Goal: Task Accomplishment & Management: Use online tool/utility

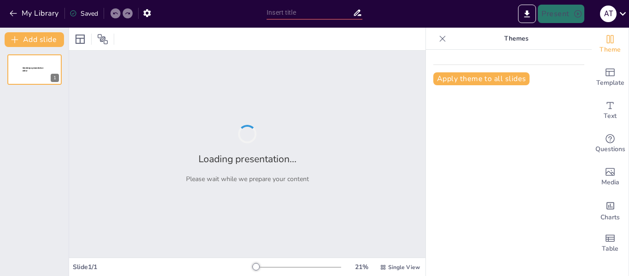
type input "Análisis Demográfico y Salud en el [GEOGRAPHIC_DATA]: Retos y Oportunidades"
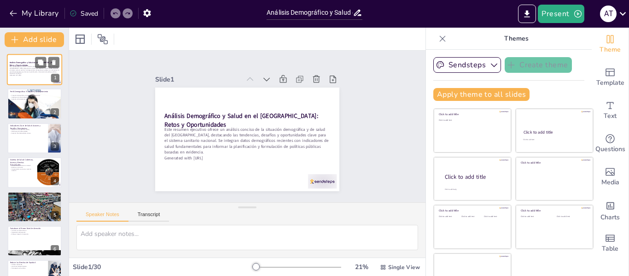
checkbox input "true"
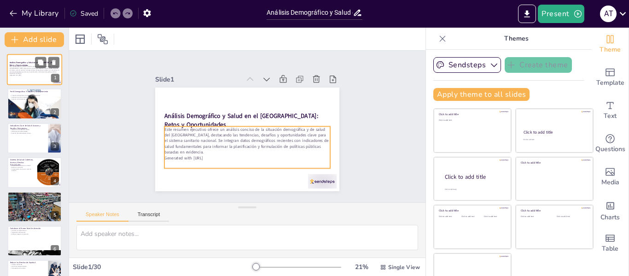
checkbox input "true"
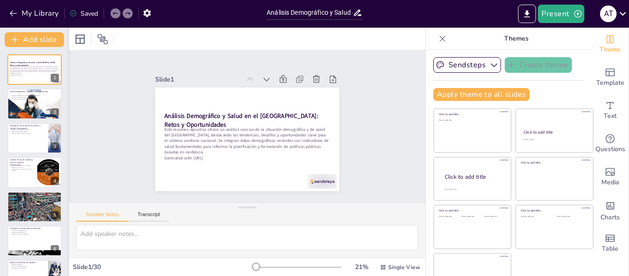
checkbox input "true"
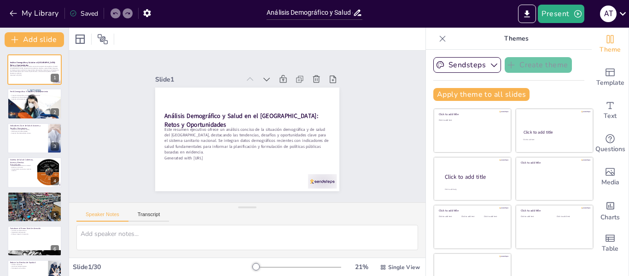
checkbox input "true"
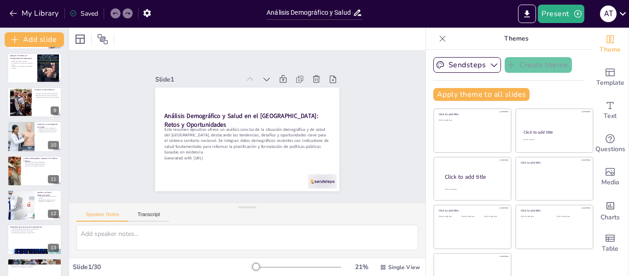
scroll to position [246, 0]
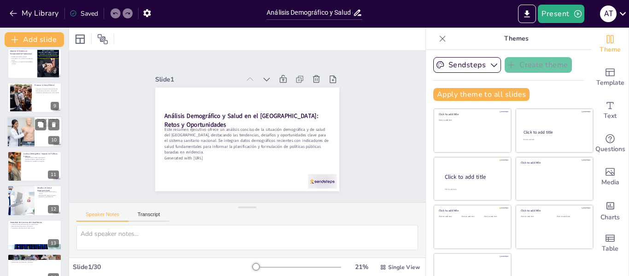
checkbox input "true"
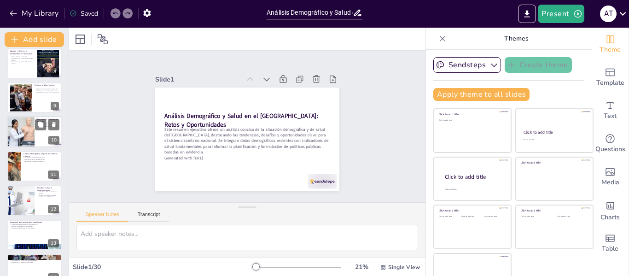
click at [40, 134] on div at bounding box center [34, 131] width 55 height 31
type textarea "La investigación es la base para la toma de decisiones informadas en el ámbito …"
checkbox input "true"
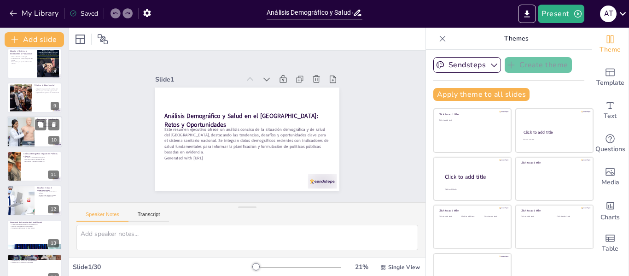
checkbox input "true"
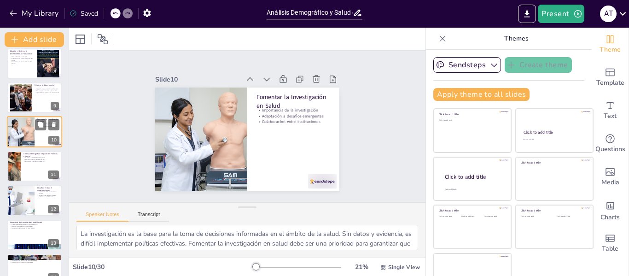
scroll to position [216, 0]
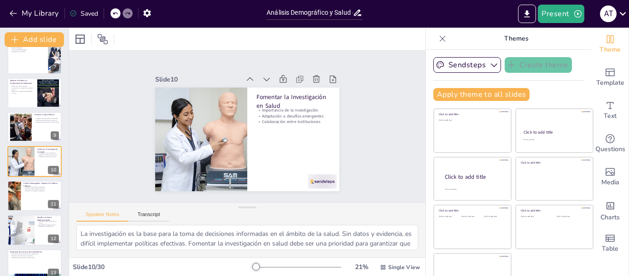
checkbox input "true"
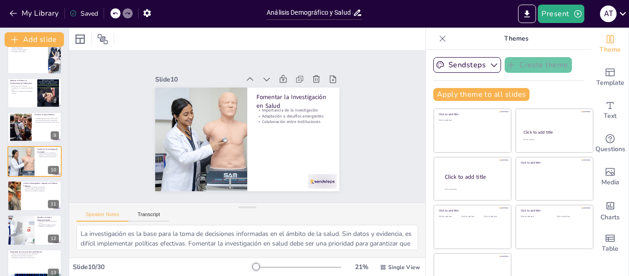
checkbox input "true"
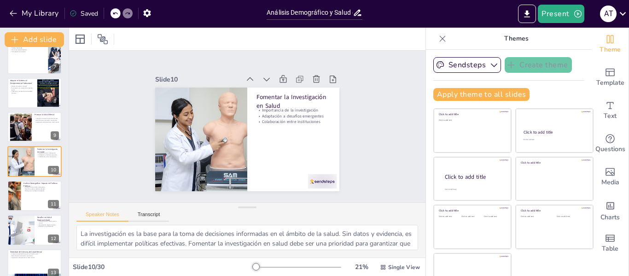
checkbox input "true"
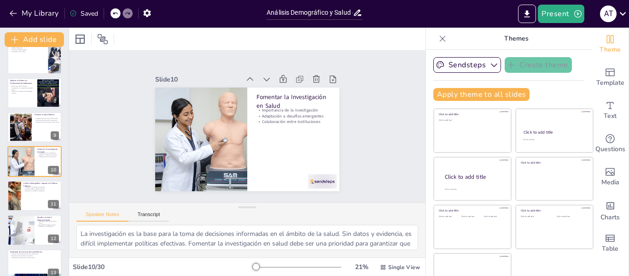
checkbox input "true"
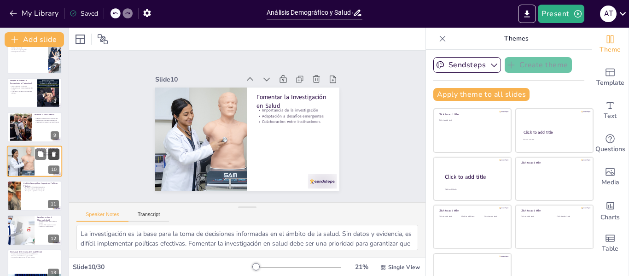
checkbox input "true"
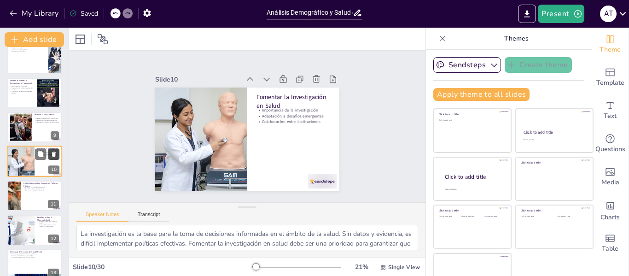
checkbox input "true"
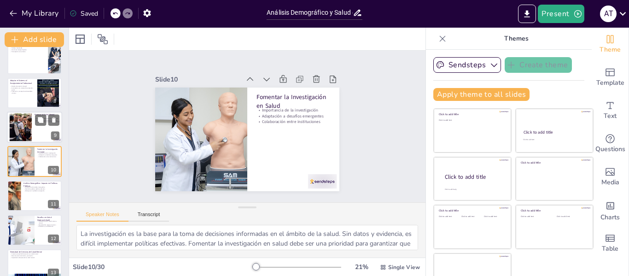
checkbox input "true"
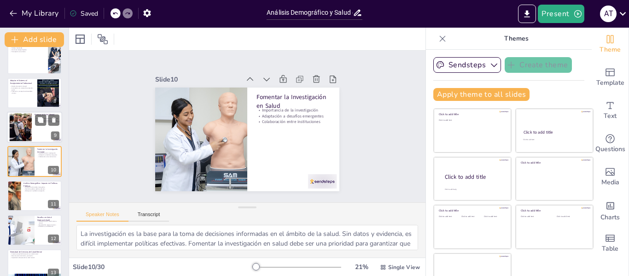
checkbox input "true"
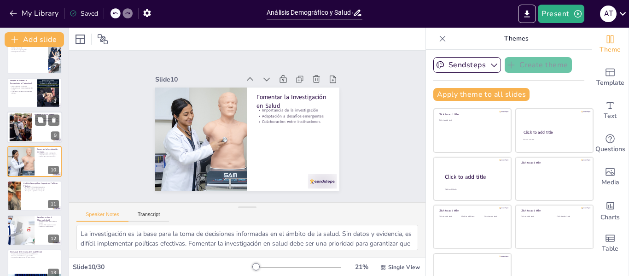
checkbox input "true"
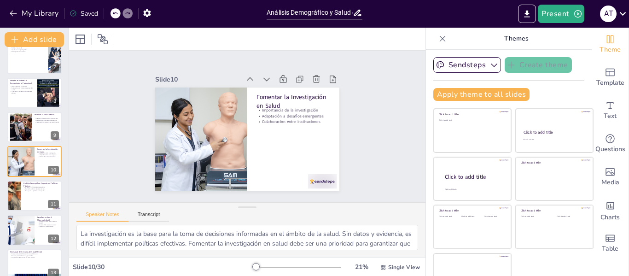
checkbox input "true"
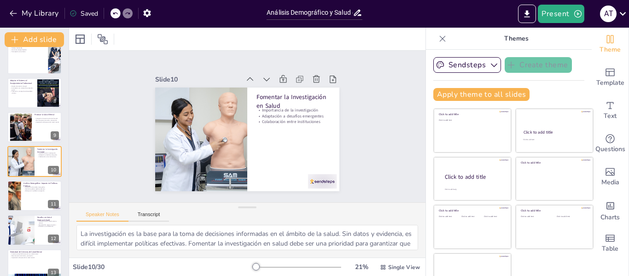
checkbox input "true"
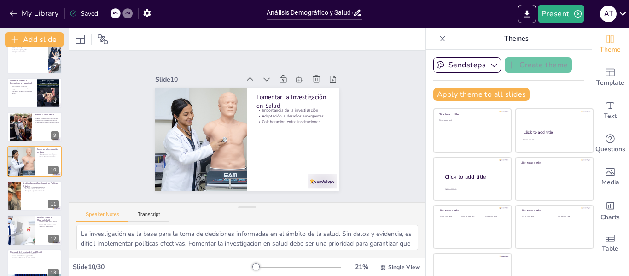
scroll to position [0, 0]
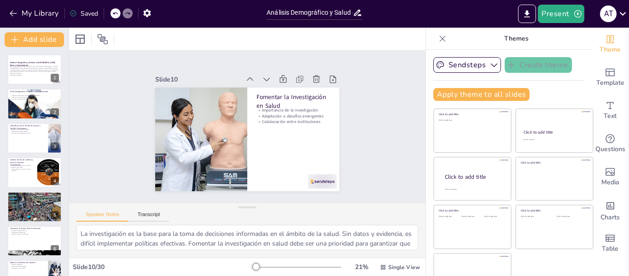
checkbox input "true"
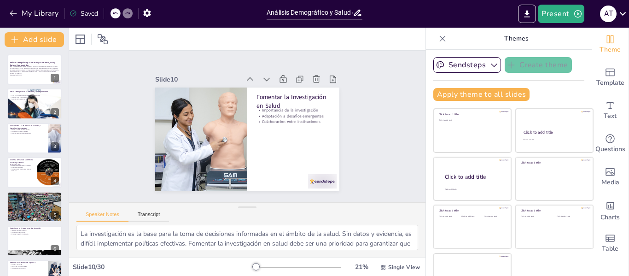
checkbox input "true"
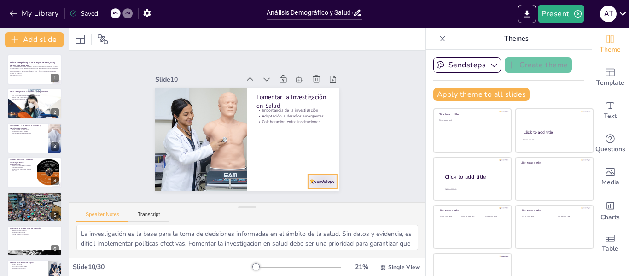
checkbox input "true"
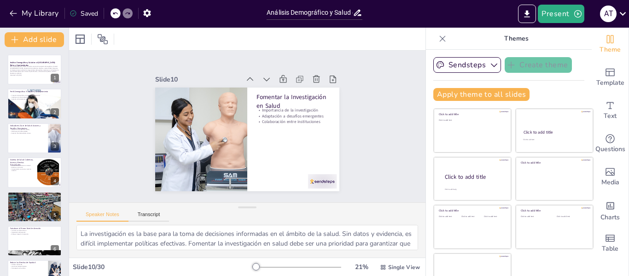
checkbox input "true"
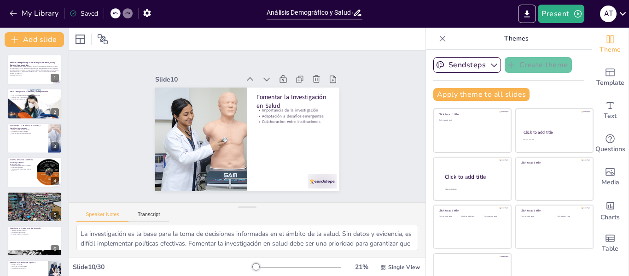
checkbox input "true"
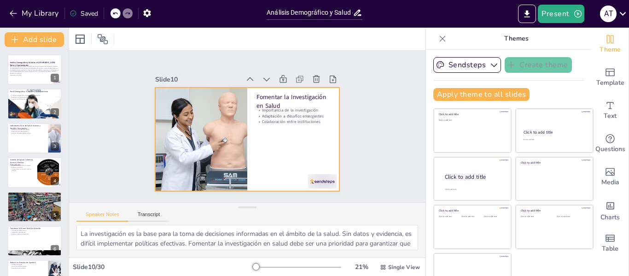
checkbox input "true"
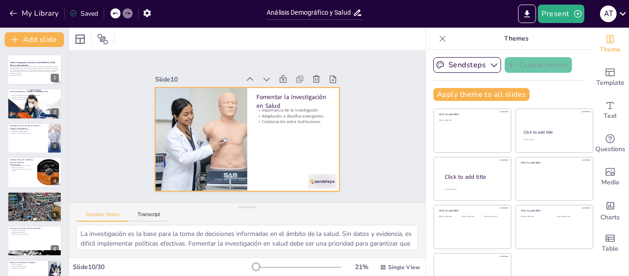
checkbox input "true"
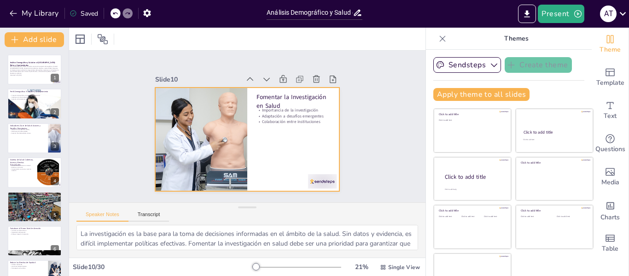
checkbox input "true"
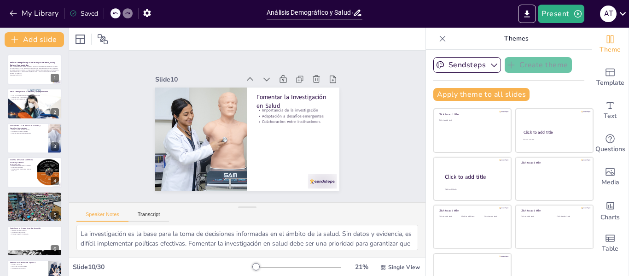
checkbox input "true"
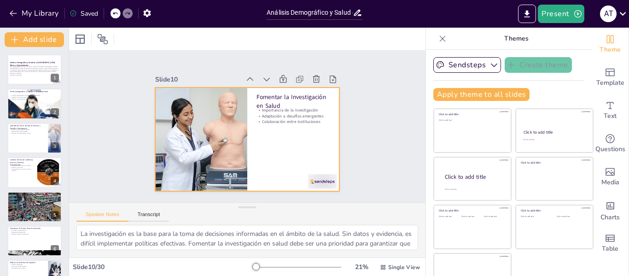
checkbox input "true"
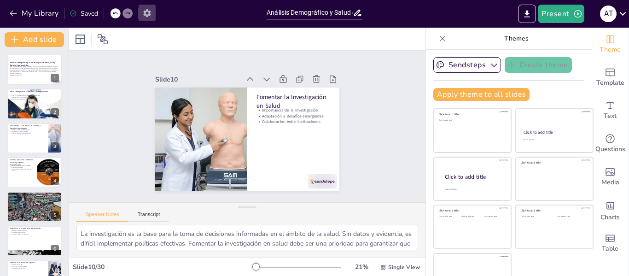
click at [150, 10] on icon "button" at bounding box center [147, 13] width 10 height 10
click at [146, 14] on icon "button" at bounding box center [147, 13] width 10 height 10
checkbox input "true"
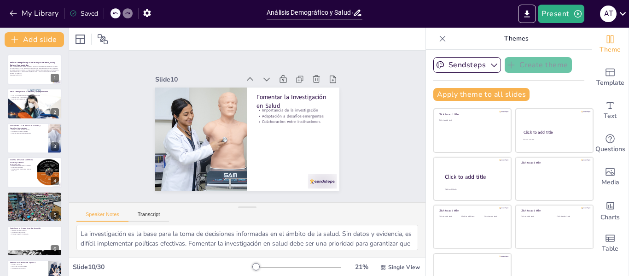
checkbox input "true"
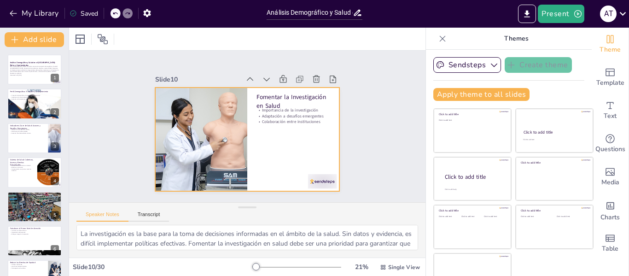
checkbox input "true"
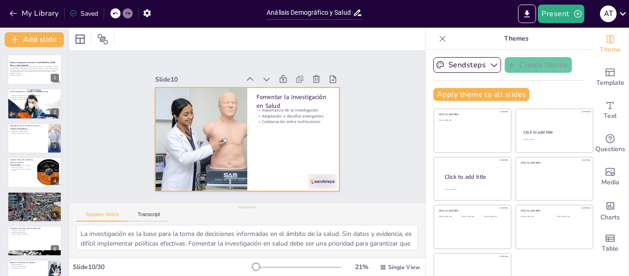
checkbox input "true"
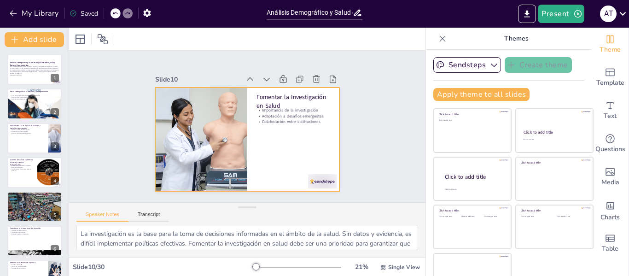
checkbox input "true"
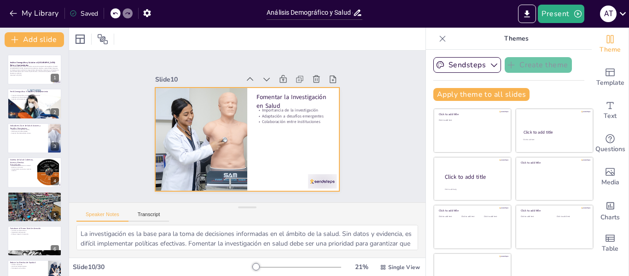
checkbox input "true"
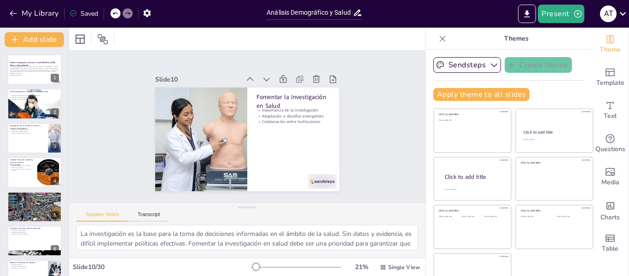
checkbox input "true"
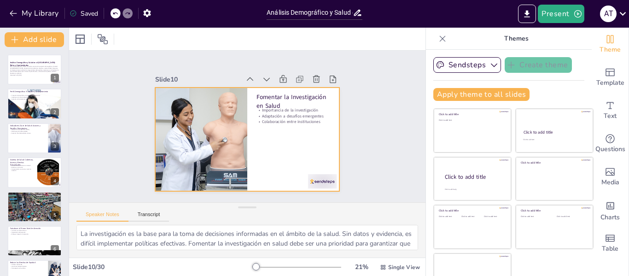
checkbox input "true"
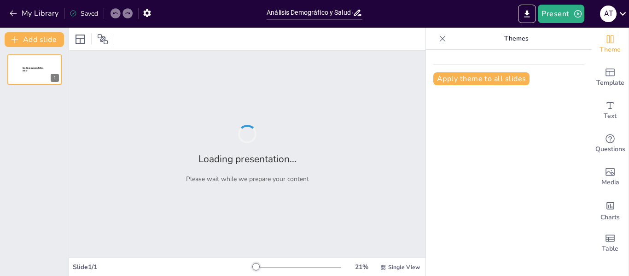
type input "Análisis Demográfico y Salud en el [GEOGRAPHIC_DATA]: Retos y Oportunidades"
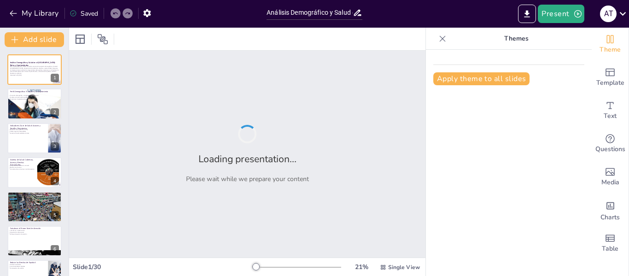
checkbox input "true"
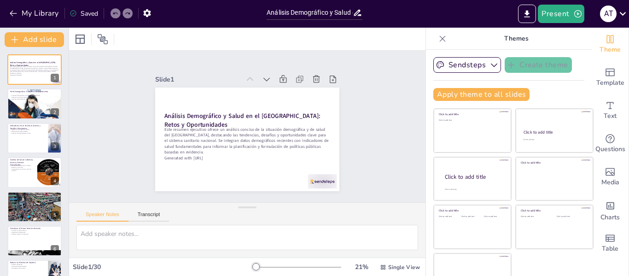
checkbox input "true"
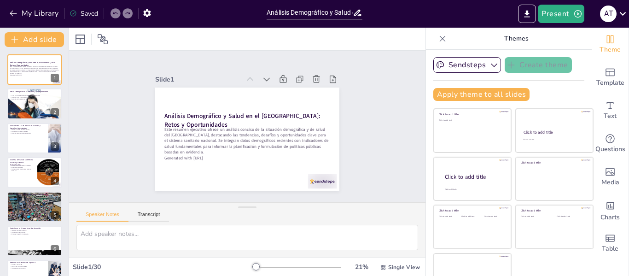
checkbox input "true"
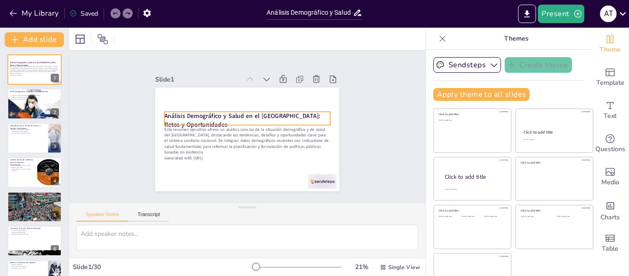
checkbox input "true"
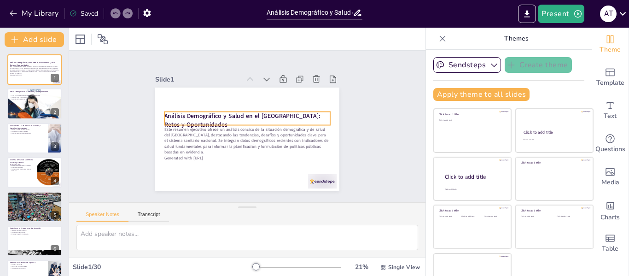
checkbox input "true"
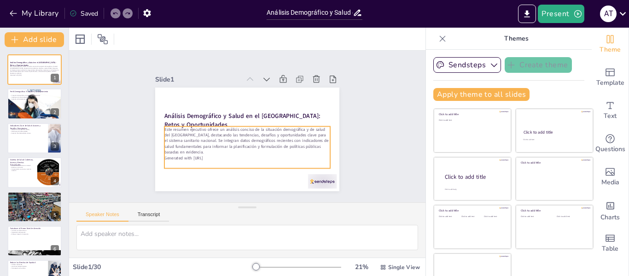
checkbox input "true"
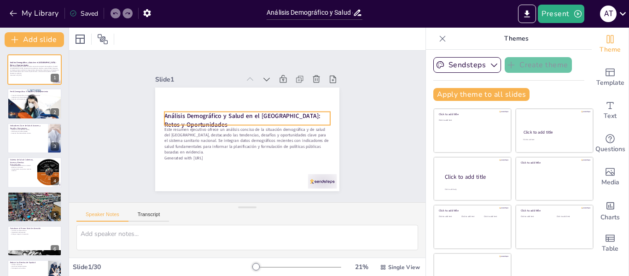
checkbox input "true"
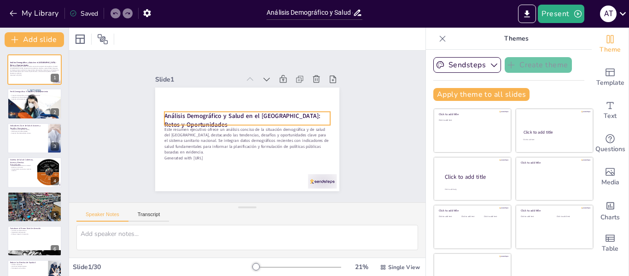
checkbox input "true"
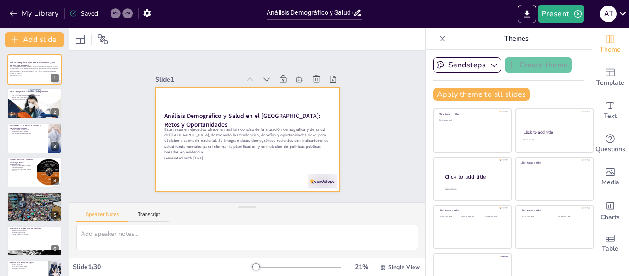
checkbox input "true"
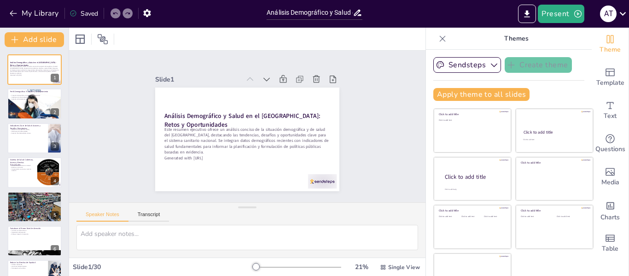
checkbox input "true"
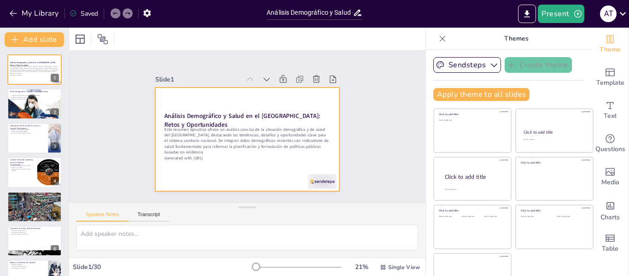
checkbox input "true"
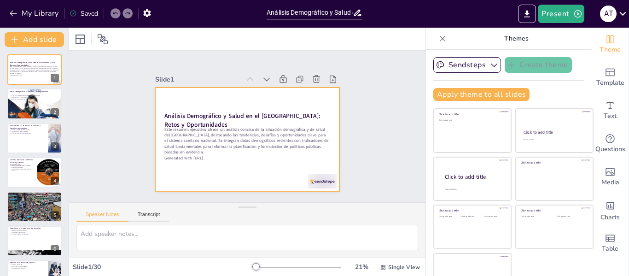
checkbox input "true"
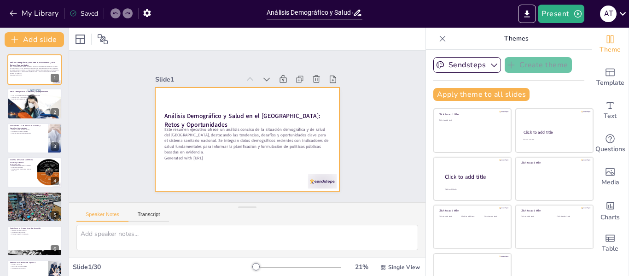
checkbox input "true"
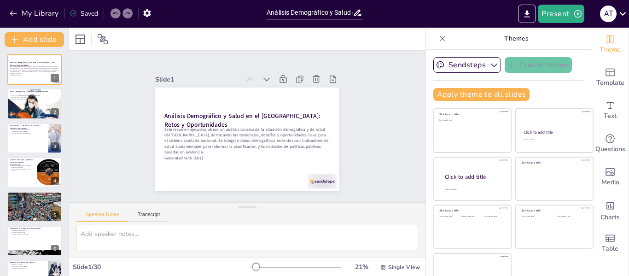
checkbox input "true"
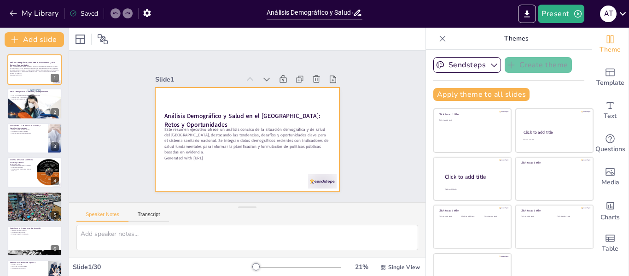
checkbox input "true"
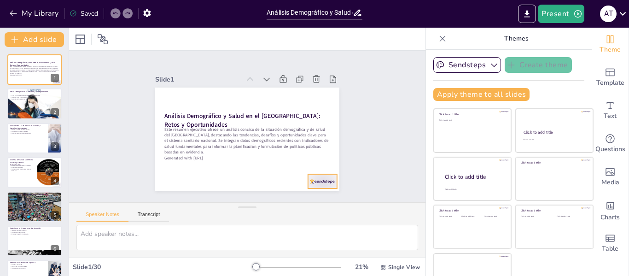
checkbox input "true"
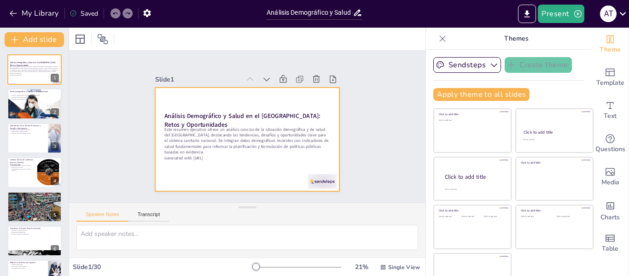
checkbox input "true"
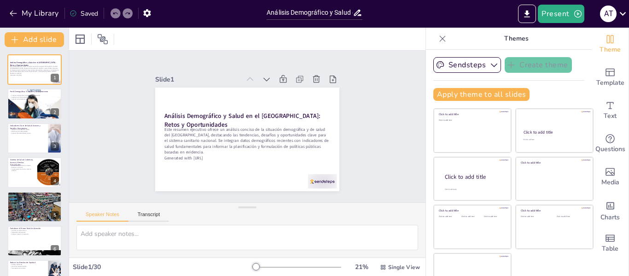
checkbox input "true"
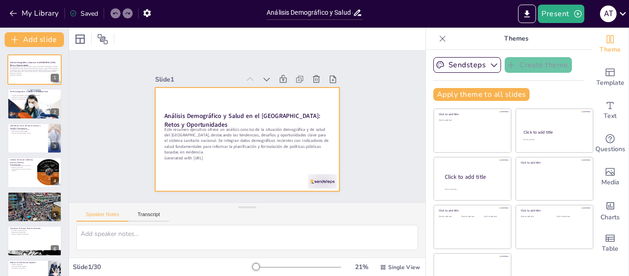
checkbox input "true"
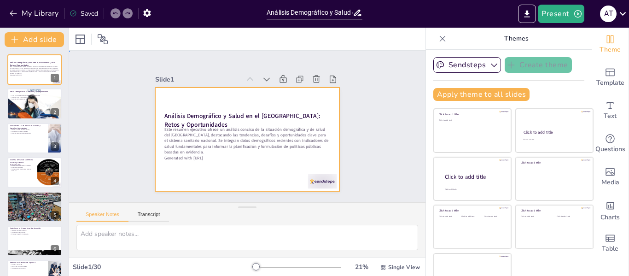
click at [259, 172] on div at bounding box center [242, 139] width 207 height 156
checkbox input "true"
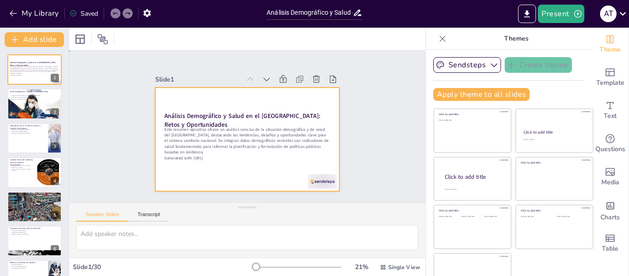
checkbox input "true"
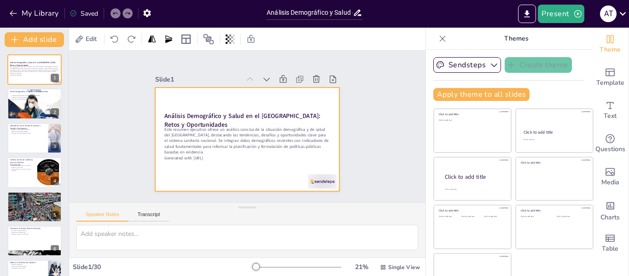
checkbox input "true"
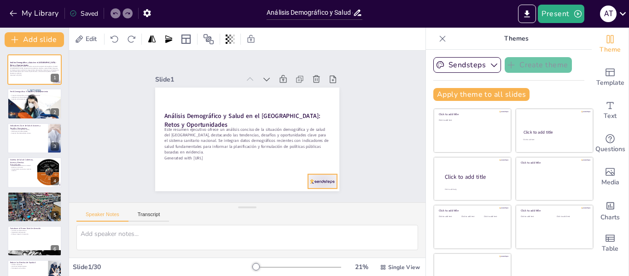
checkbox input "true"
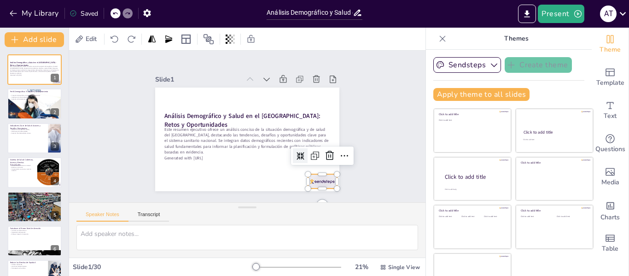
click at [310, 191] on div at bounding box center [302, 202] width 32 height 23
checkbox input "true"
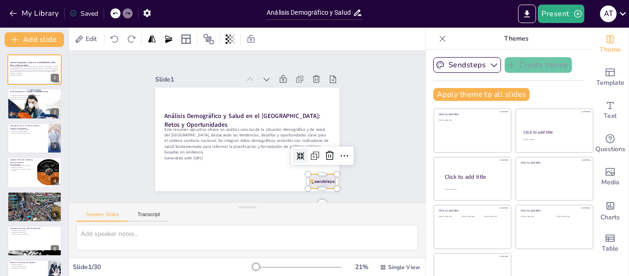
checkbox input "true"
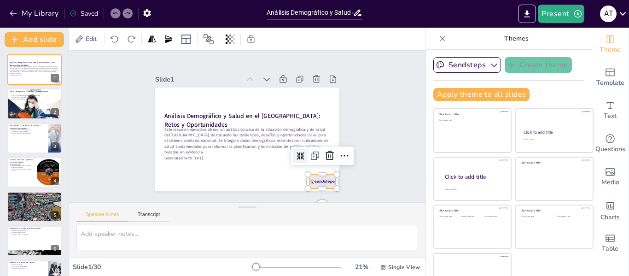
checkbox input "true"
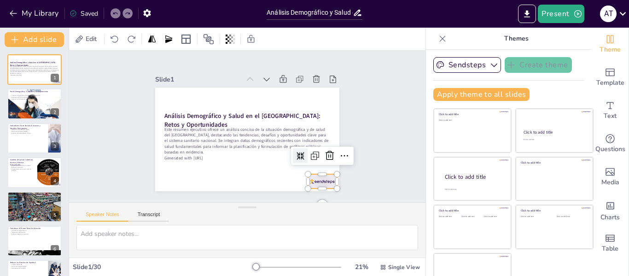
checkbox input "true"
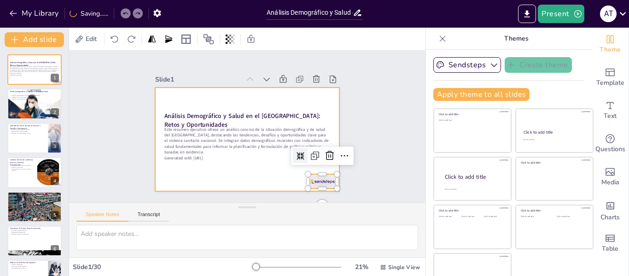
checkbox input "true"
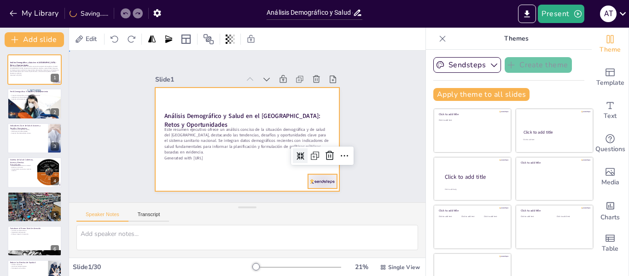
click at [275, 173] on div at bounding box center [242, 137] width 210 height 169
checkbox input "true"
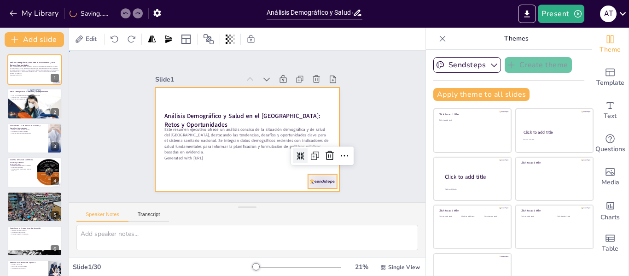
checkbox input "true"
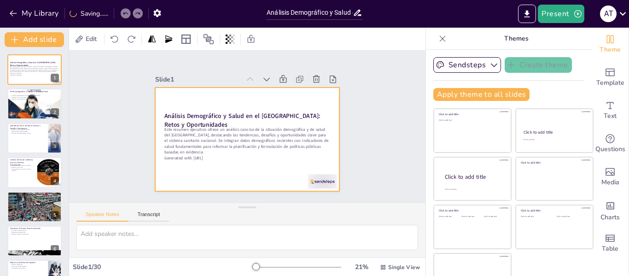
checkbox input "true"
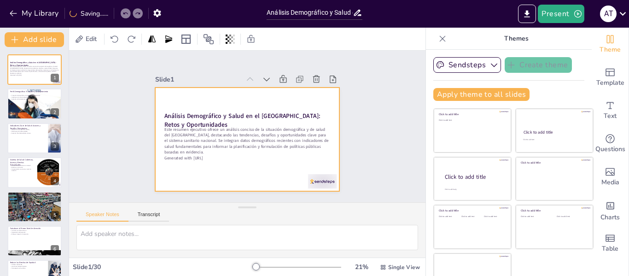
checkbox input "true"
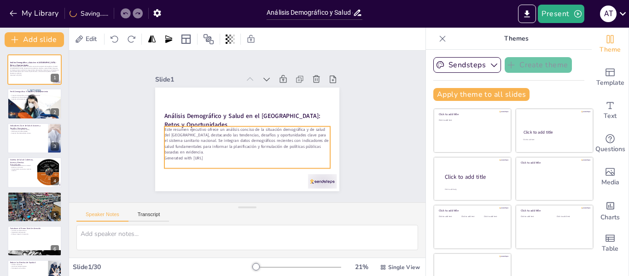
checkbox input "true"
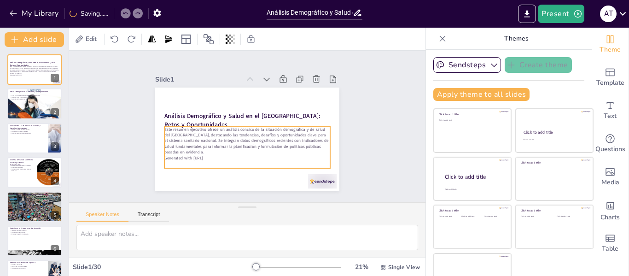
checkbox input "true"
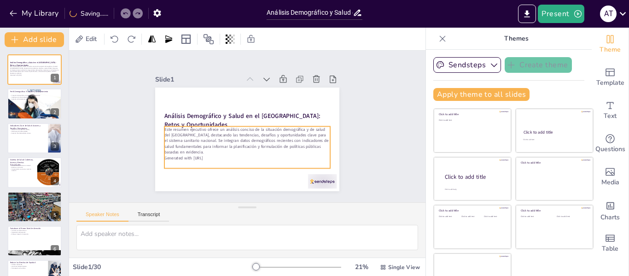
checkbox input "true"
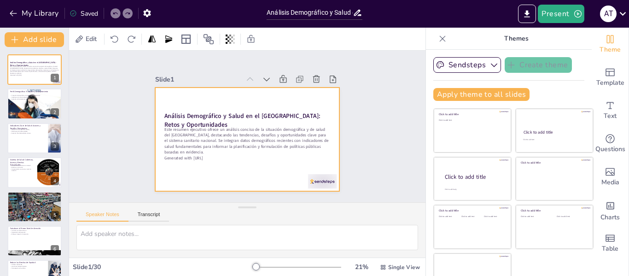
checkbox input "true"
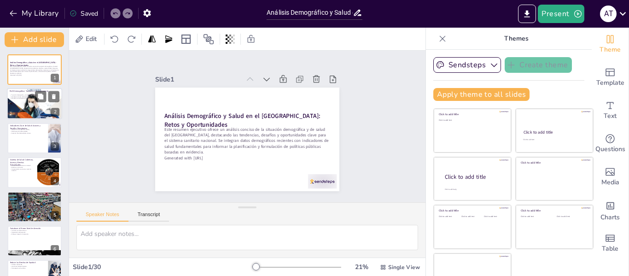
checkbox input "true"
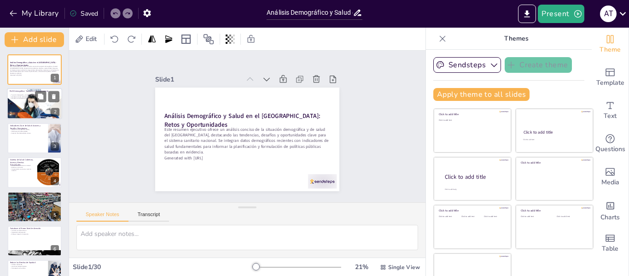
checkbox input "true"
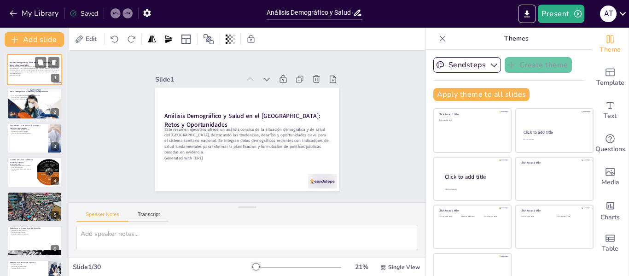
checkbox input "true"
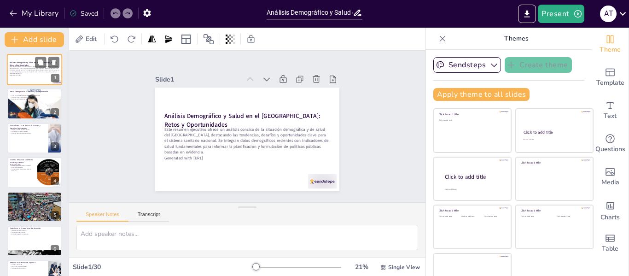
checkbox input "true"
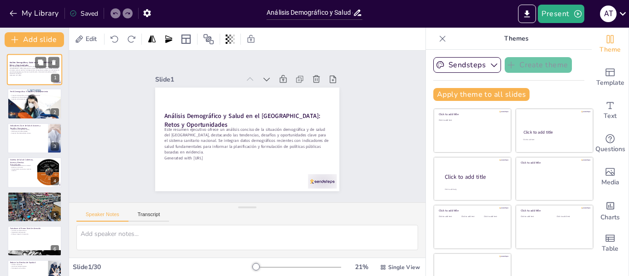
checkbox input "true"
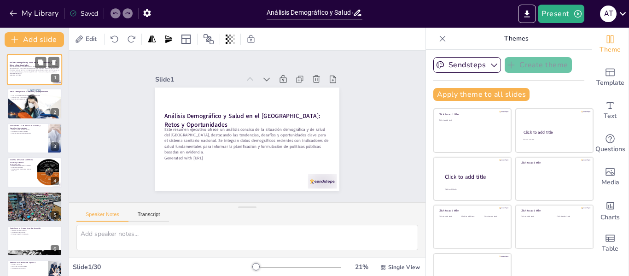
checkbox input "true"
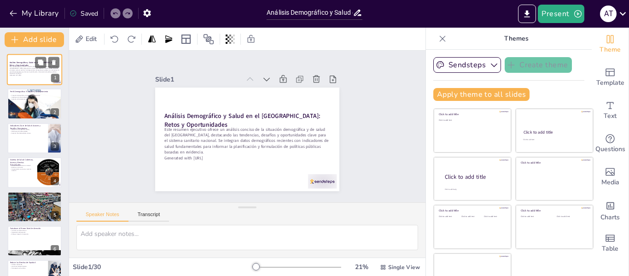
checkbox input "true"
click at [29, 104] on div at bounding box center [34, 104] width 55 height 76
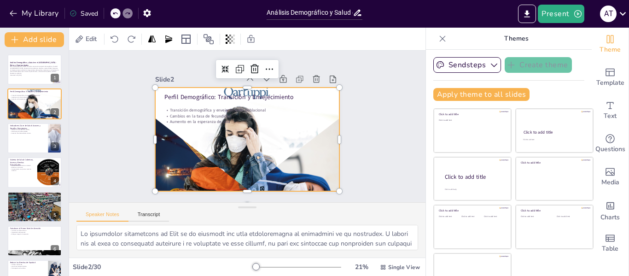
click at [216, 88] on div at bounding box center [250, 114] width 253 height 298
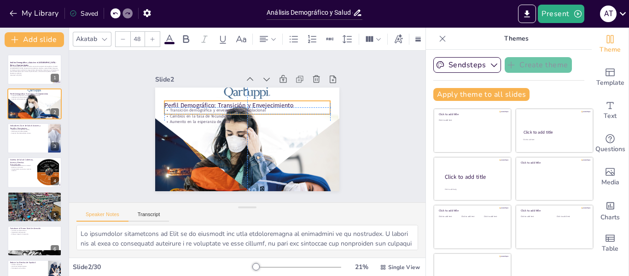
drag, startPoint x: 259, startPoint y: 93, endPoint x: 260, endPoint y: 104, distance: 10.6
click at [260, 104] on div "Perfil Demográfico: Transición y Envejecimiento Transición demográfica y enveje…" at bounding box center [273, 97] width 137 height 123
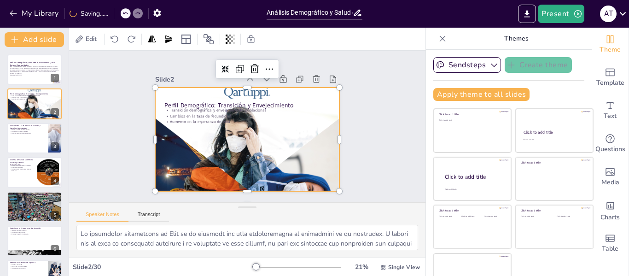
click at [250, 92] on div at bounding box center [244, 139] width 233 height 286
click at [250, 92] on div at bounding box center [241, 137] width 286 height 311
click at [116, 40] on icon at bounding box center [114, 39] width 9 height 9
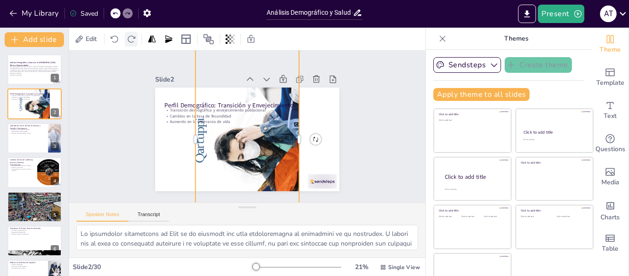
click at [129, 40] on icon at bounding box center [130, 38] width 7 height 7
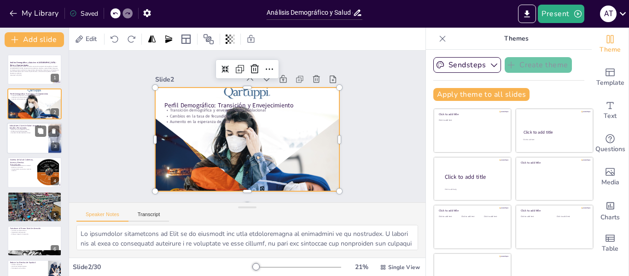
click at [36, 141] on div at bounding box center [34, 137] width 55 height 31
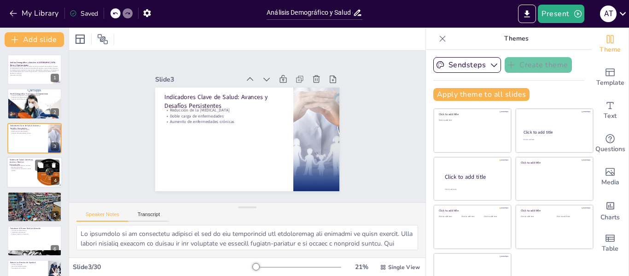
click at [30, 176] on div at bounding box center [34, 171] width 55 height 31
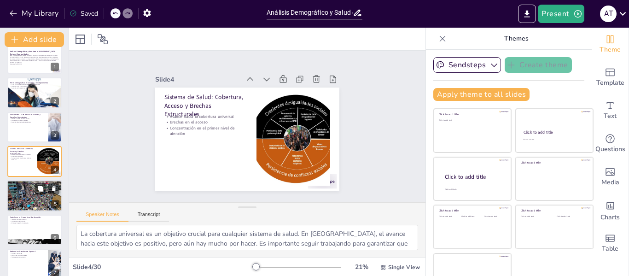
click at [26, 205] on div at bounding box center [34, 195] width 55 height 37
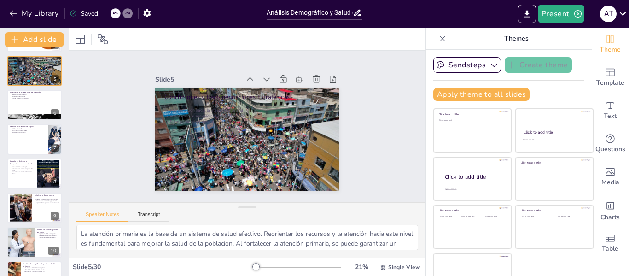
scroll to position [137, 0]
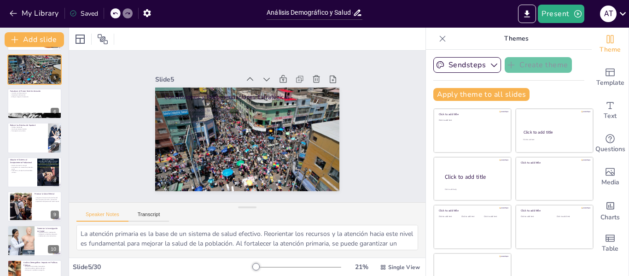
click at [357, 211] on div "Speaker Notes Transcript" at bounding box center [247, 213] width 356 height 22
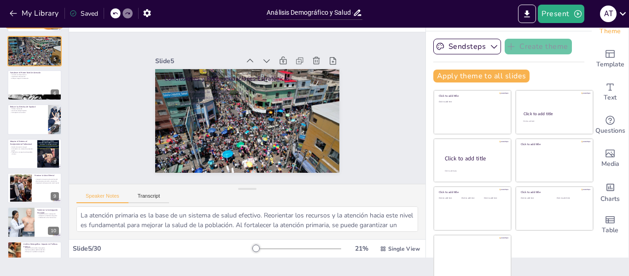
scroll to position [21, 0]
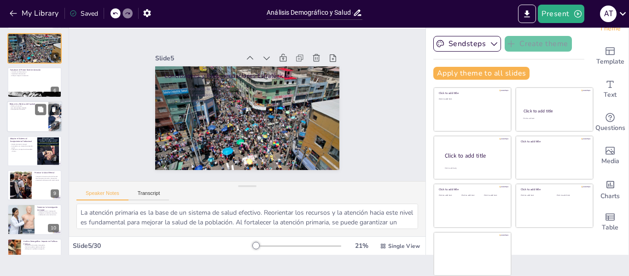
click at [30, 122] on div at bounding box center [34, 116] width 55 height 31
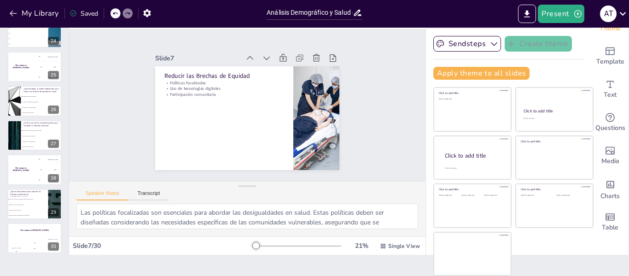
scroll to position [809, 0]
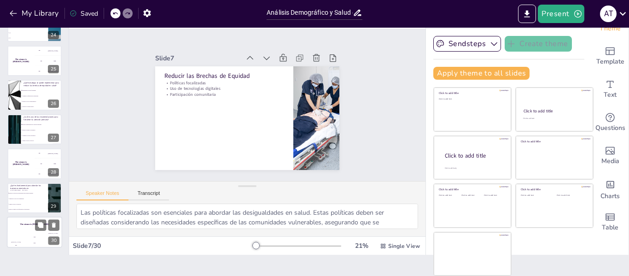
click at [38, 238] on div "200" at bounding box center [34, 242] width 18 height 10
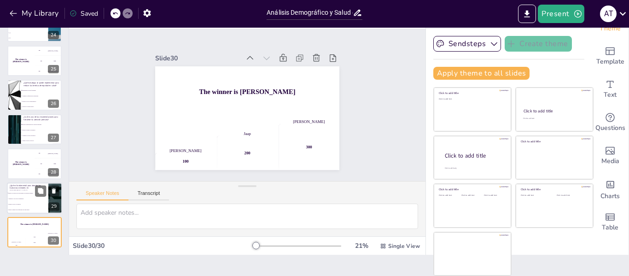
click at [35, 209] on span "Reducir el número de profesionales de salud mental" at bounding box center [28, 209] width 40 height 1
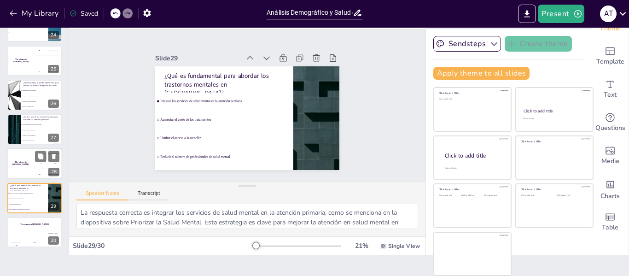
click at [26, 168] on div "The winner is Niels 🏆" at bounding box center [21, 163] width 28 height 31
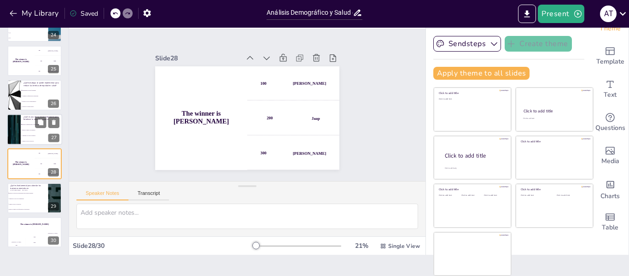
click at [25, 139] on li "Limitar el acceso a servicios" at bounding box center [41, 141] width 41 height 6
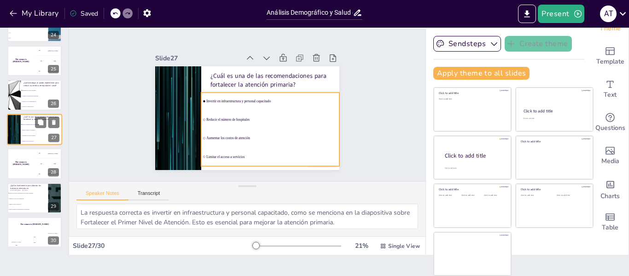
scroll to position [798, 0]
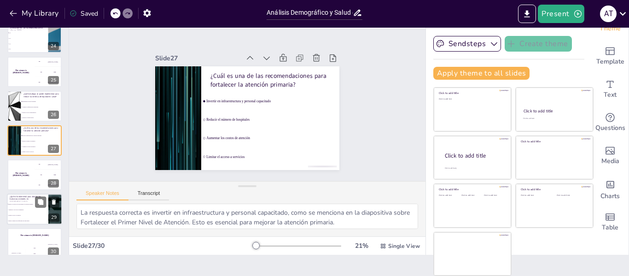
click at [26, 213] on li "Limitar el acceso a la atención" at bounding box center [27, 215] width 41 height 6
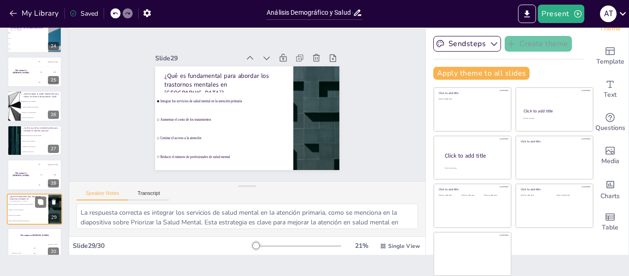
scroll to position [809, 0]
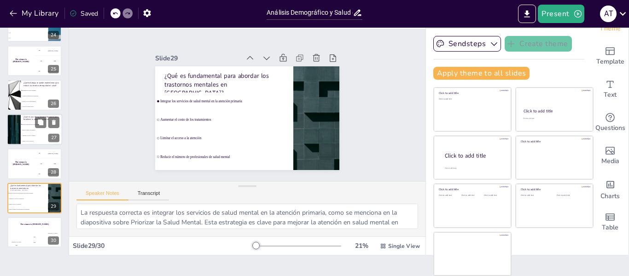
click at [29, 138] on li "Limitar el acceso a servicios" at bounding box center [41, 141] width 41 height 6
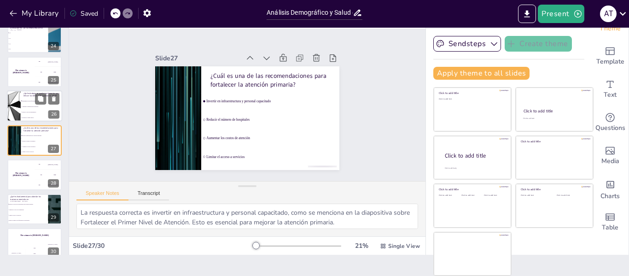
click at [28, 116] on li "Promover el turismo médico" at bounding box center [41, 118] width 41 height 6
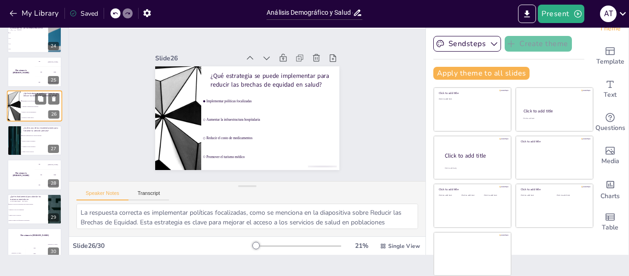
scroll to position [764, 0]
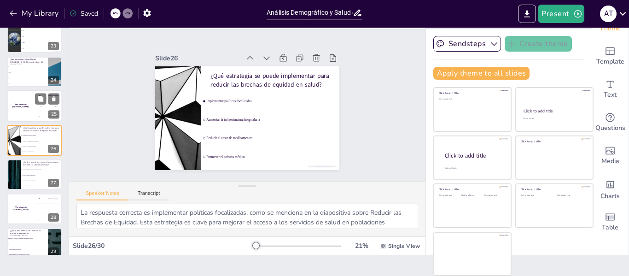
click at [27, 110] on div "The winner is Niels 🏆" at bounding box center [21, 105] width 28 height 31
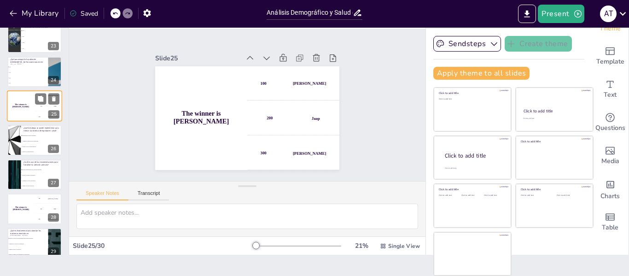
scroll to position [730, 0]
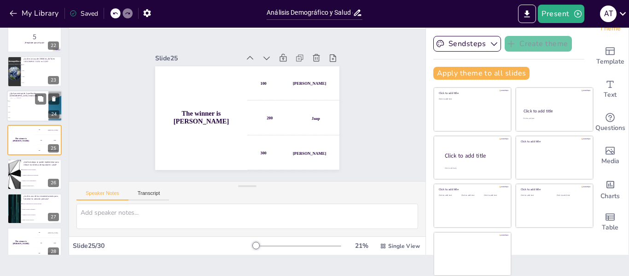
click at [24, 108] on li "15%" at bounding box center [27, 107] width 41 height 6
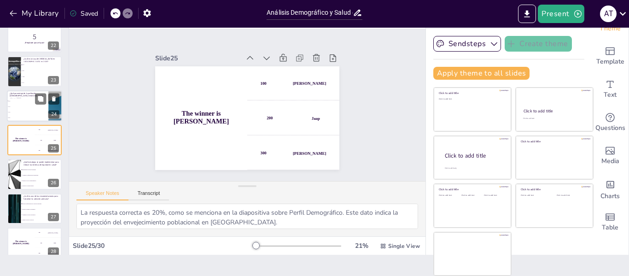
scroll to position [695, 0]
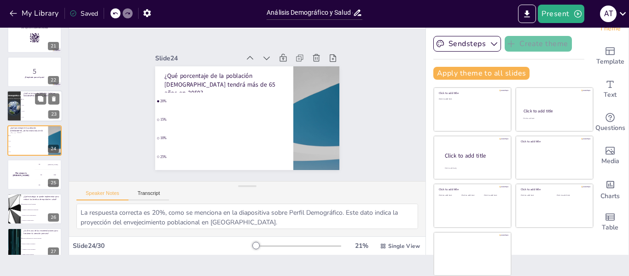
click at [23, 106] on li "68.5" at bounding box center [41, 106] width 41 height 6
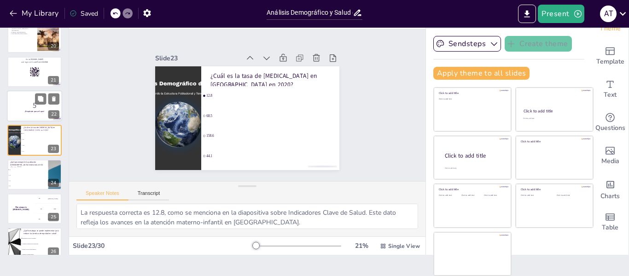
click at [22, 106] on p "5" at bounding box center [35, 105] width 50 height 10
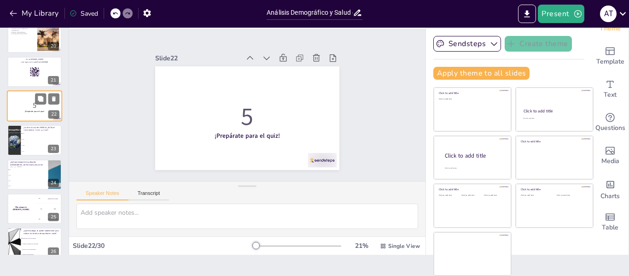
scroll to position [627, 0]
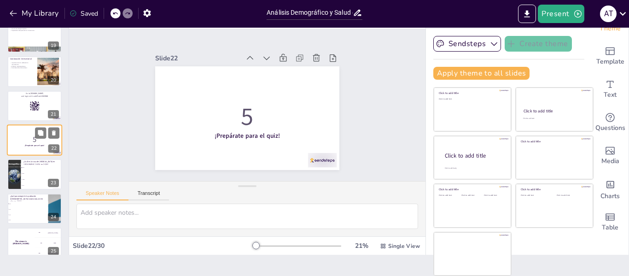
click at [22, 106] on div at bounding box center [34, 106] width 54 height 30
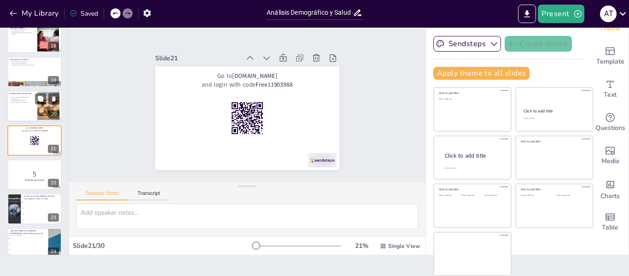
click at [20, 111] on div at bounding box center [34, 105] width 55 height 31
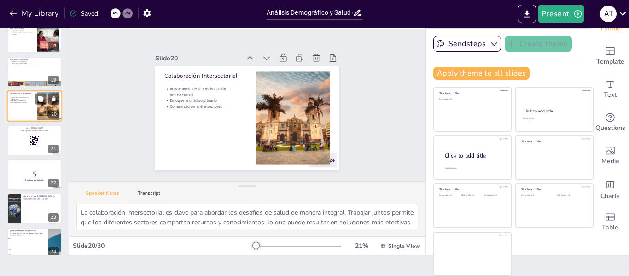
scroll to position [559, 0]
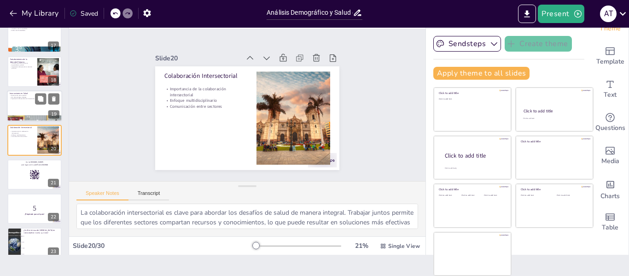
click at [19, 106] on div at bounding box center [34, 105] width 55 height 31
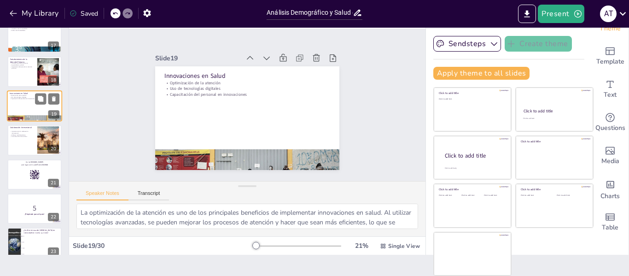
scroll to position [524, 0]
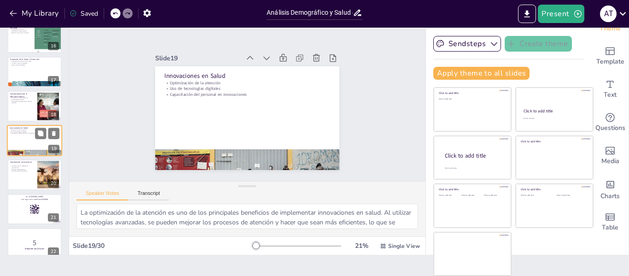
click at [19, 106] on div at bounding box center [34, 106] width 54 height 30
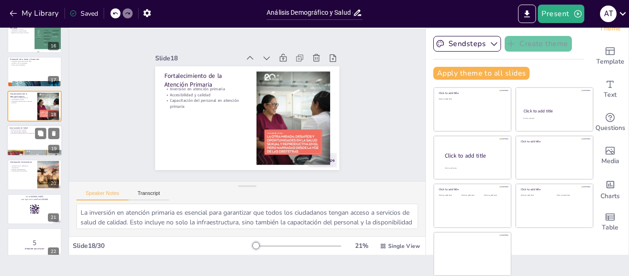
scroll to position [490, 0]
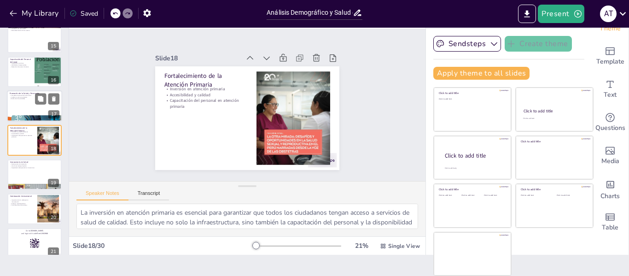
click at [19, 105] on div at bounding box center [34, 105] width 55 height 31
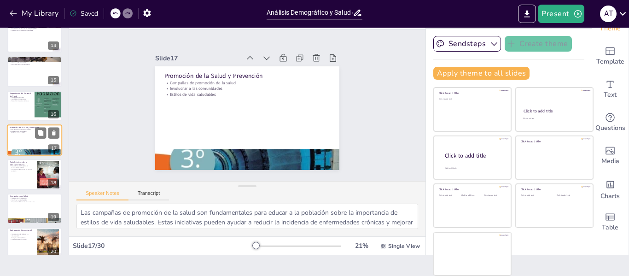
click at [19, 105] on div at bounding box center [34, 106] width 54 height 30
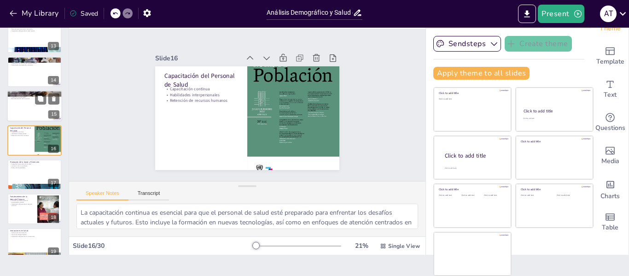
click at [28, 104] on div at bounding box center [34, 106] width 55 height 31
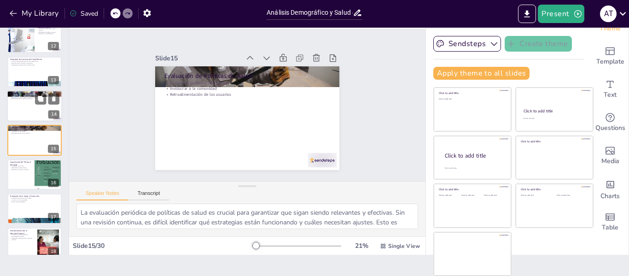
click at [25, 105] on div at bounding box center [34, 105] width 55 height 31
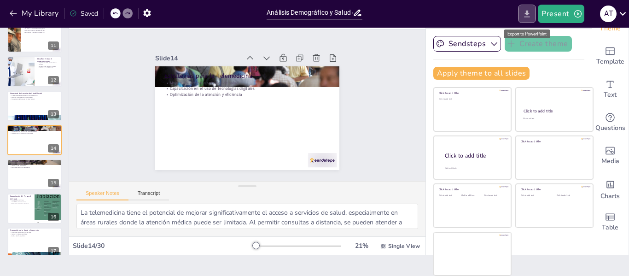
click at [526, 16] on icon "Export to PowerPoint" at bounding box center [527, 14] width 10 height 10
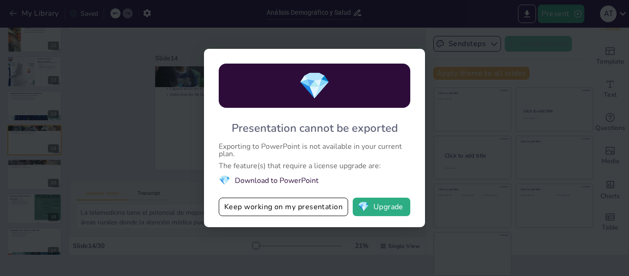
click at [458, 122] on div "💎 Presentation cannot be exported Exporting to PowerPoint is not available in y…" at bounding box center [314, 138] width 629 height 276
click at [353, 35] on div "💎 Presentation cannot be exported Exporting to PowerPoint is not available in y…" at bounding box center [314, 138] width 629 height 276
click at [390, 208] on button "💎 Upgrade" at bounding box center [382, 206] width 58 height 18
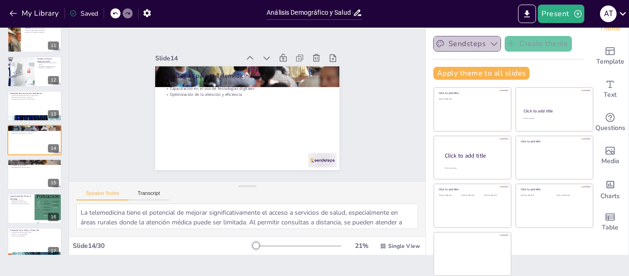
click at [489, 46] on icon "button" at bounding box center [493, 43] width 9 height 9
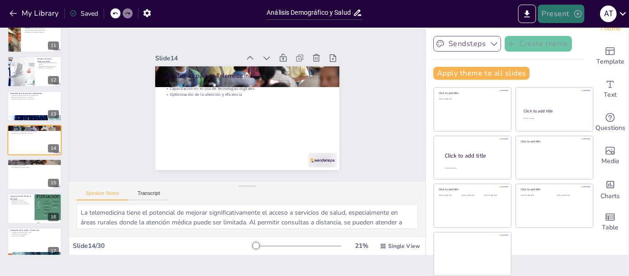
click at [561, 13] on button "Present" at bounding box center [561, 14] width 46 height 18
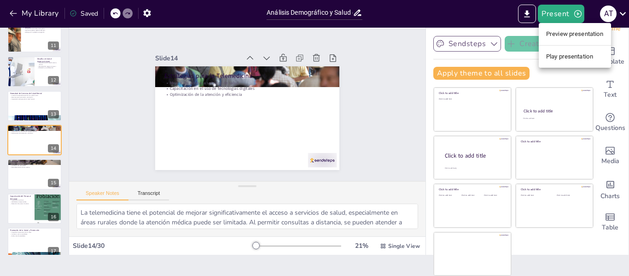
click at [560, 35] on li "Preview presentation" at bounding box center [574, 34] width 72 height 15
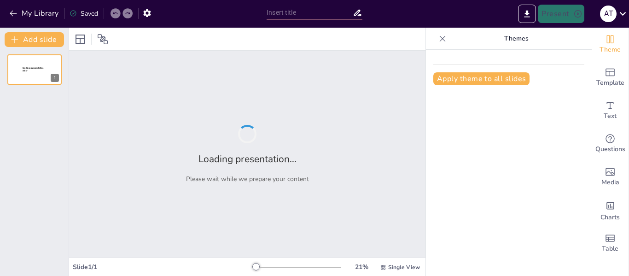
type input "Análisis Demográfico y Salud en el [GEOGRAPHIC_DATA]: Retos y Oportunidades"
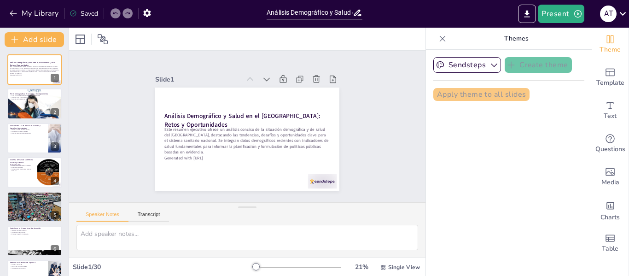
checkbox input "true"
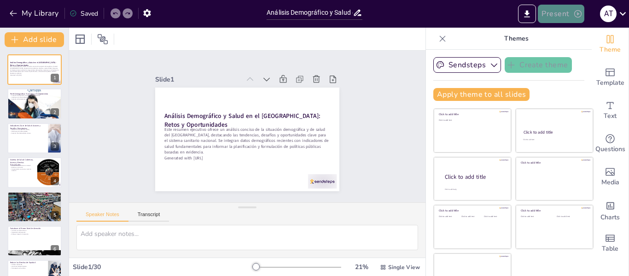
click at [570, 18] on button "Present" at bounding box center [561, 14] width 46 height 18
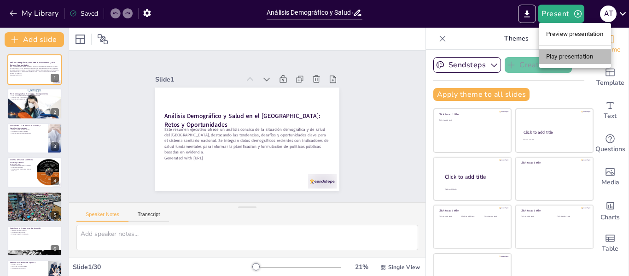
click at [565, 58] on li "Play presentation" at bounding box center [574, 56] width 72 height 15
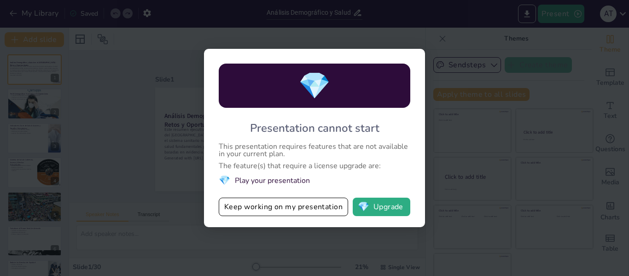
click at [285, 181] on li "💎 Play your presentation" at bounding box center [314, 180] width 191 height 12
click at [283, 208] on button "Keep working on my presentation" at bounding box center [283, 206] width 129 height 18
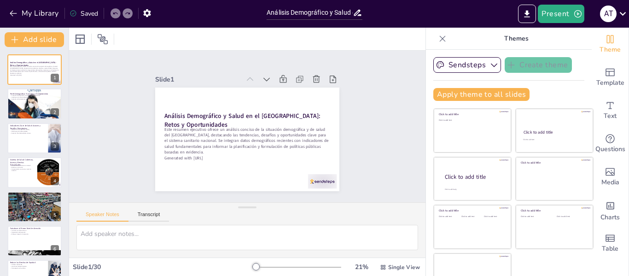
checkbox input "true"
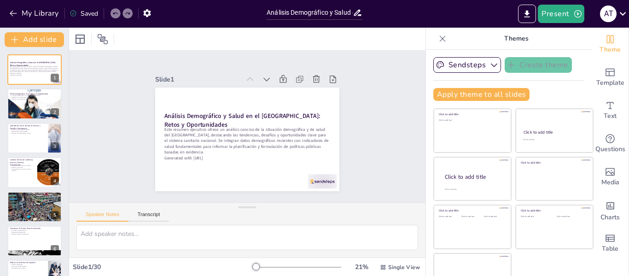
checkbox input "true"
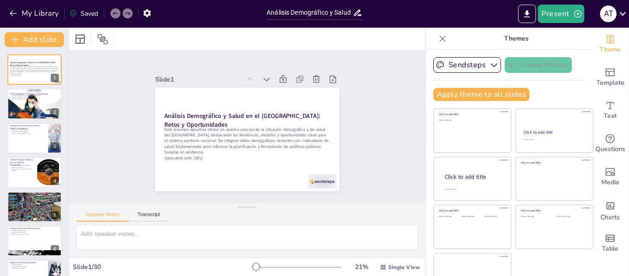
checkbox input "true"
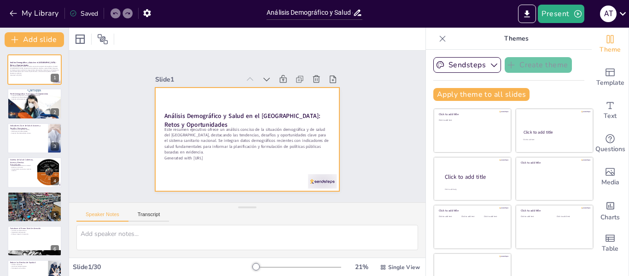
checkbox input "true"
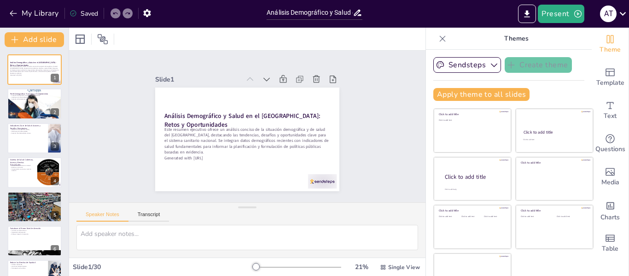
checkbox input "true"
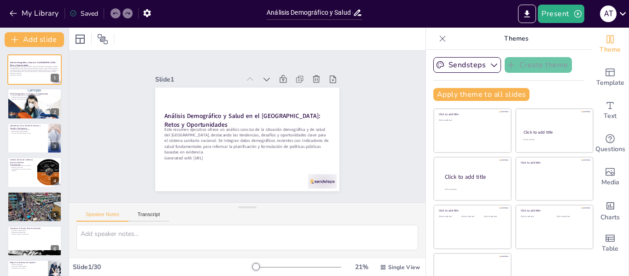
checkbox input "true"
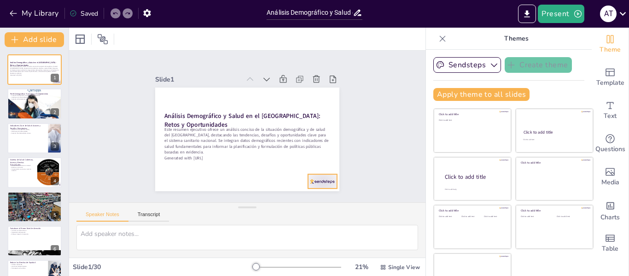
checkbox input "true"
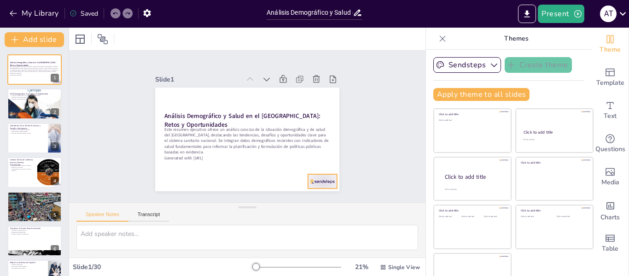
checkbox input "true"
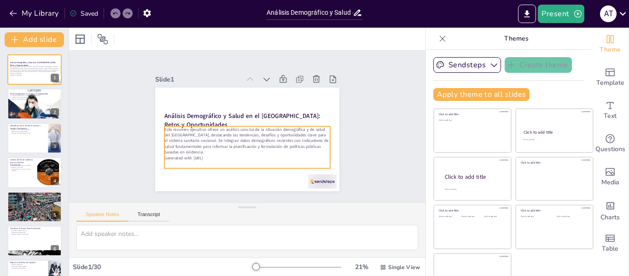
checkbox input "true"
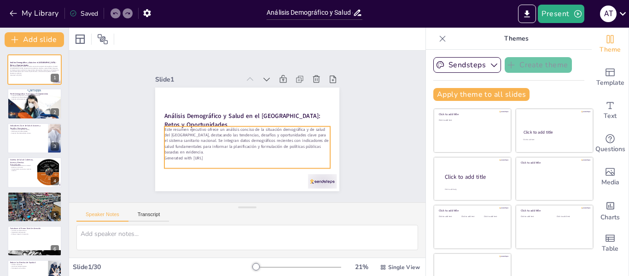
checkbox input "true"
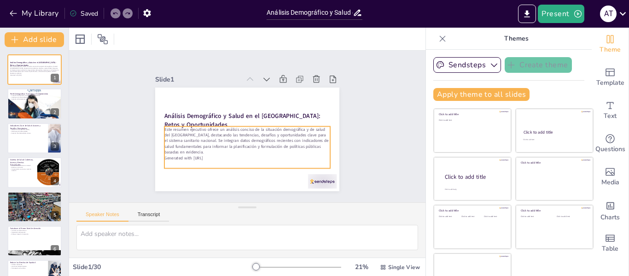
checkbox input "true"
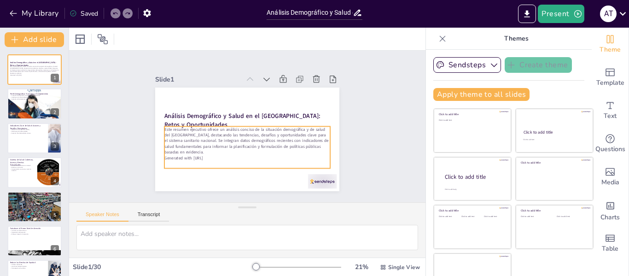
checkbox input "true"
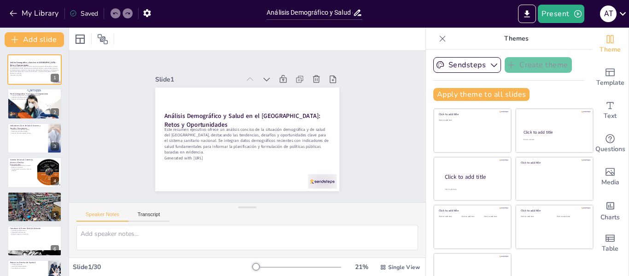
checkbox input "true"
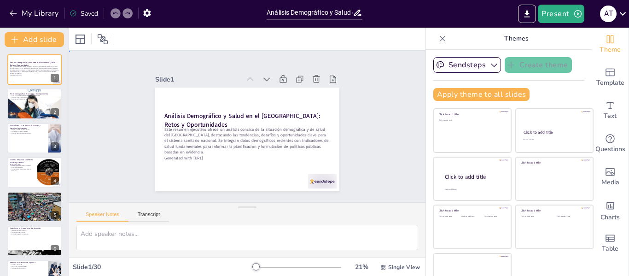
click at [353, 104] on div "Slide 1 Análisis Demográfico y Salud en el [GEOGRAPHIC_DATA]: Retos y Oportunid…" at bounding box center [247, 126] width 254 height 262
checkbox input "true"
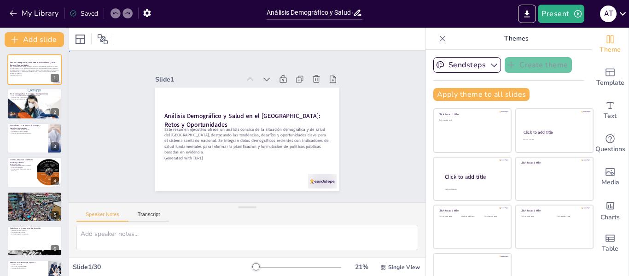
checkbox input "true"
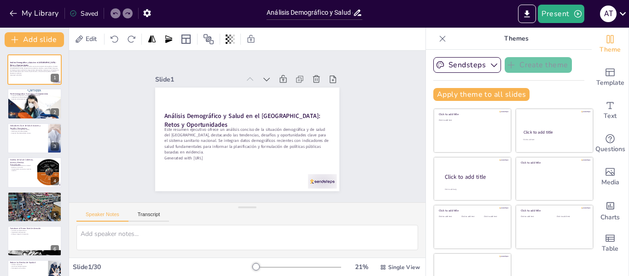
checkbox input "true"
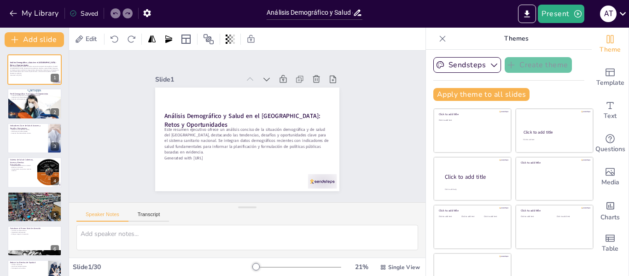
checkbox input "true"
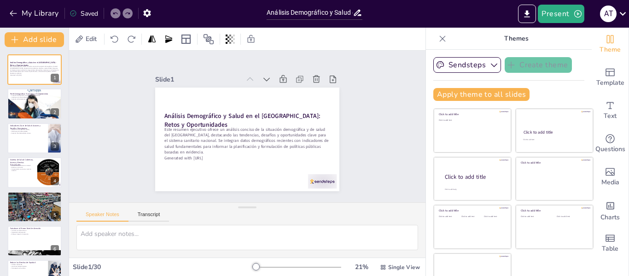
checkbox input "true"
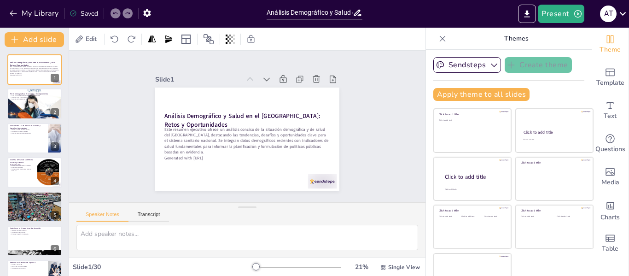
checkbox input "true"
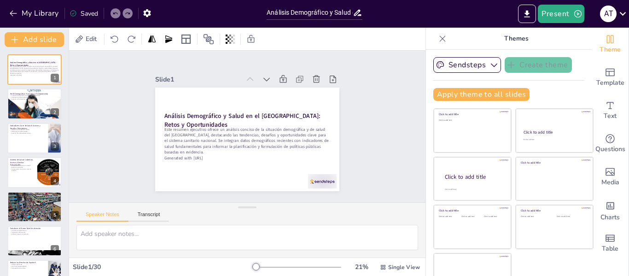
checkbox input "true"
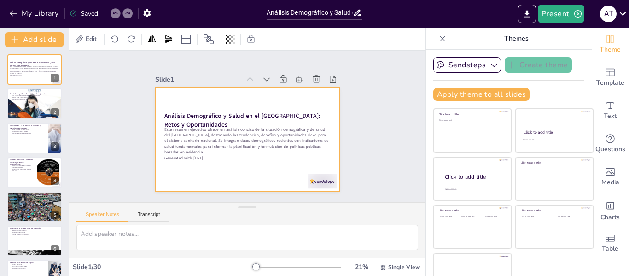
checkbox input "true"
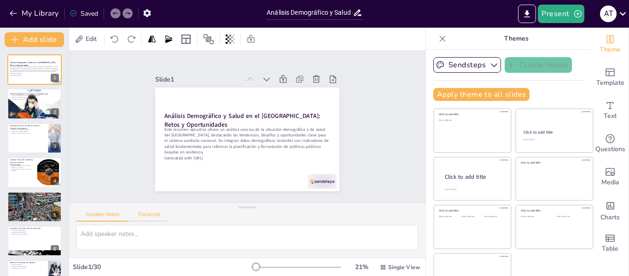
click at [149, 214] on button "Transcript" at bounding box center [148, 216] width 41 height 10
click at [374, 215] on button "Google US English (en-US)" at bounding box center [350, 215] width 92 height 15
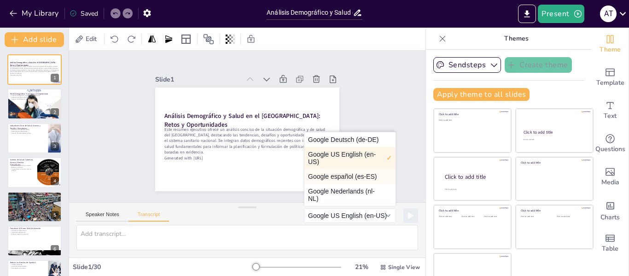
click at [324, 173] on button "Google español (es-ES)" at bounding box center [349, 176] width 91 height 15
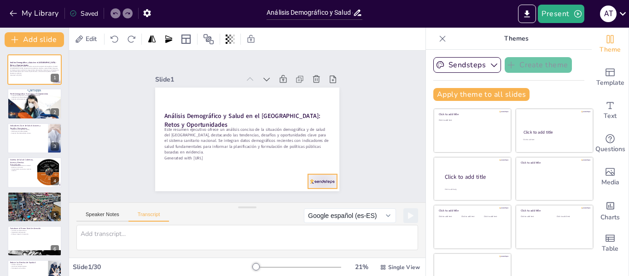
checkbox input "true"
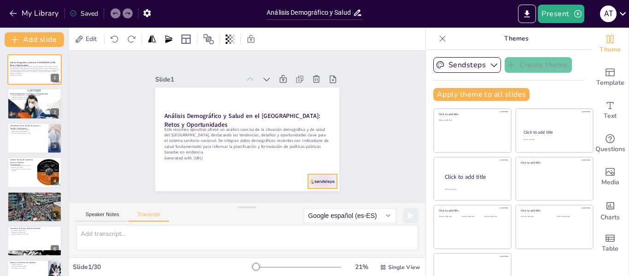
checkbox input "true"
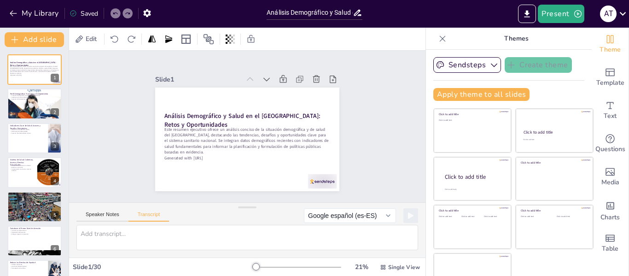
checkbox input "true"
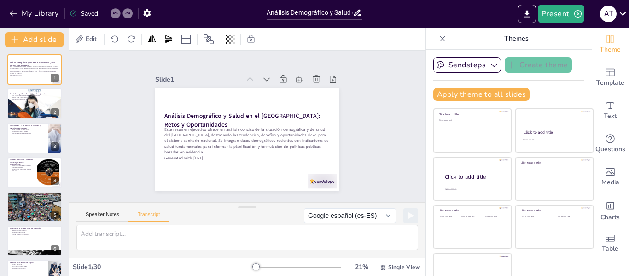
checkbox input "true"
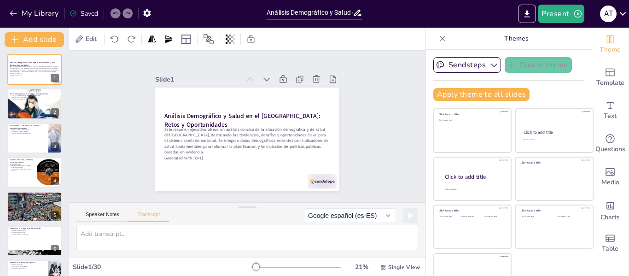
checkbox input "true"
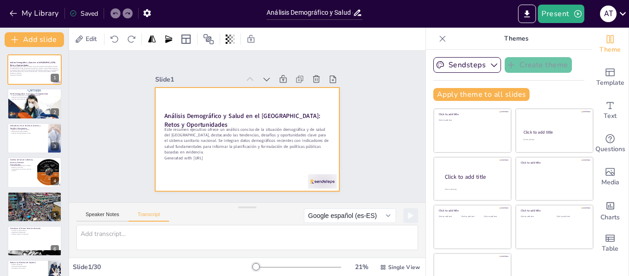
checkbox input "true"
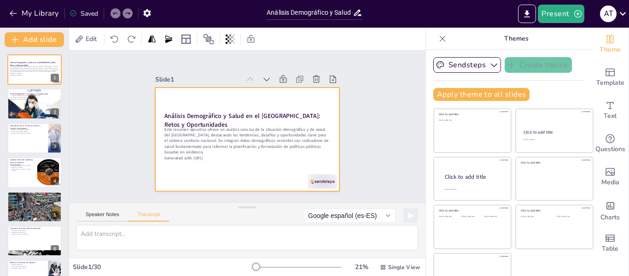
checkbox input "true"
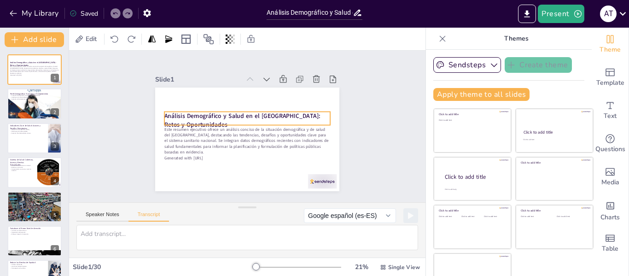
checkbox input "true"
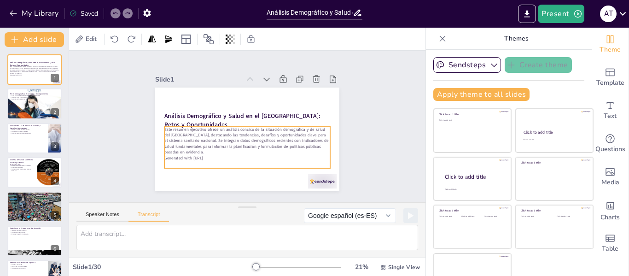
checkbox input "true"
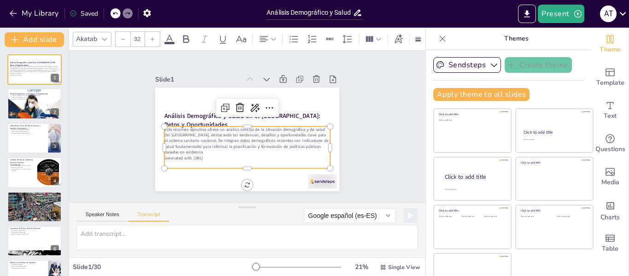
click at [239, 137] on p "Este resumen ejecutivo ofrece un análisis conciso de la situación demográfica y…" at bounding box center [251, 140] width 167 height 78
checkbox input "true"
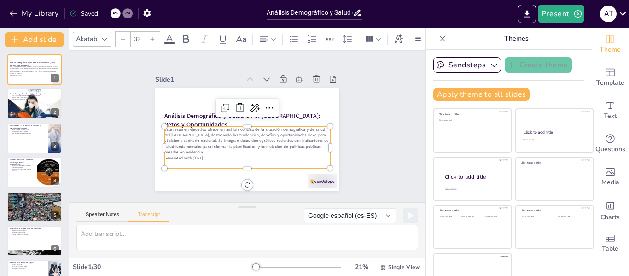
checkbox input "true"
click at [239, 137] on p "Este resumen ejecutivo ofrece un análisis conciso de la situación demográfica y…" at bounding box center [253, 139] width 163 height 93
checkbox input "true"
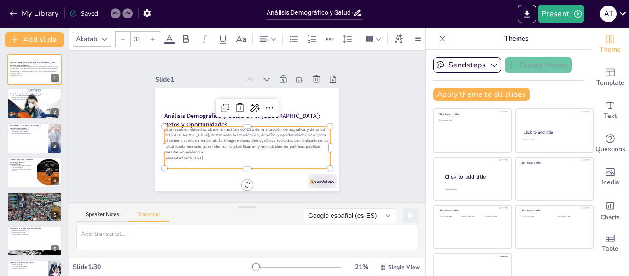
checkbox input "true"
click at [239, 137] on p "Este resumen ejecutivo ofrece un análisis conciso de la situación demográfica y…" at bounding box center [250, 112] width 168 height 63
checkbox input "true"
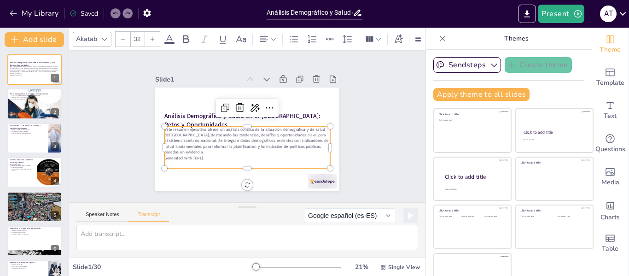
checkbox input "true"
click at [239, 137] on p "Este resumen ejecutivo ofrece un análisis conciso de la situación demográfica y…" at bounding box center [260, 119] width 108 height 158
checkbox input "true"
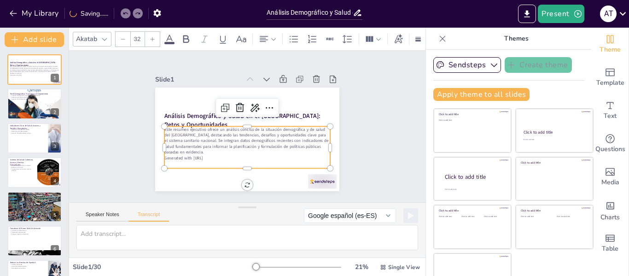
checkbox input "true"
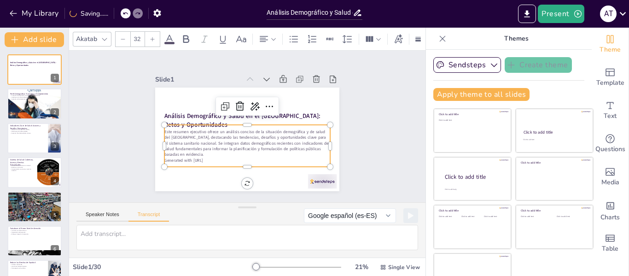
checkbox input "true"
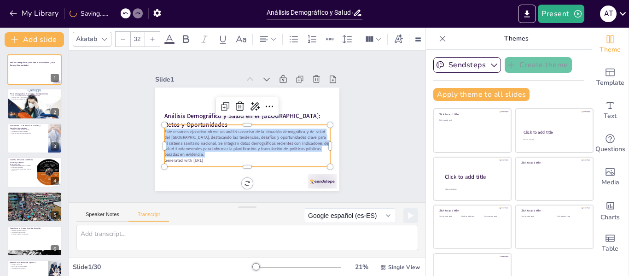
click at [239, 137] on p "Este resumen ejecutivo ofrece un análisis conciso de la situación demográfica y…" at bounding box center [231, 131] width 79 height 167
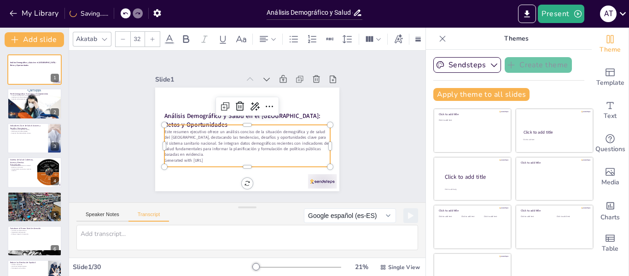
checkbox input "true"
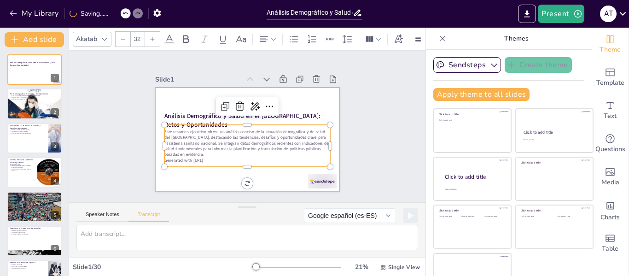
checkbox input "true"
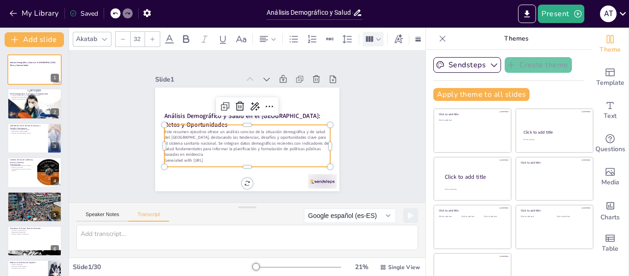
click at [376, 36] on icon at bounding box center [378, 39] width 6 height 6
click at [531, 15] on icon "Export to PowerPoint" at bounding box center [527, 14] width 10 height 10
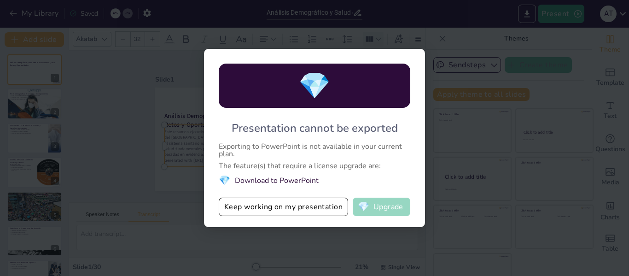
click at [385, 205] on button "💎 Upgrade" at bounding box center [382, 206] width 58 height 18
checkbox input "true"
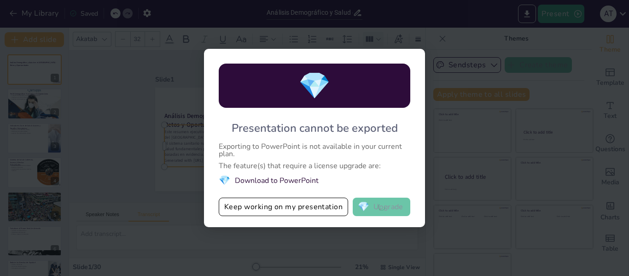
checkbox input "true"
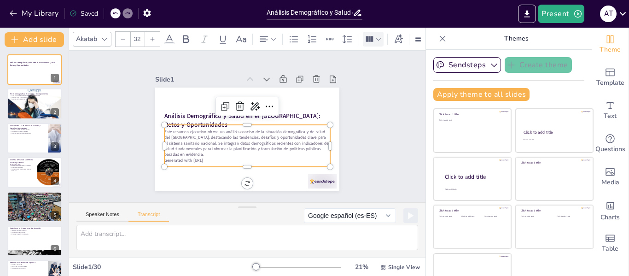
checkbox input "true"
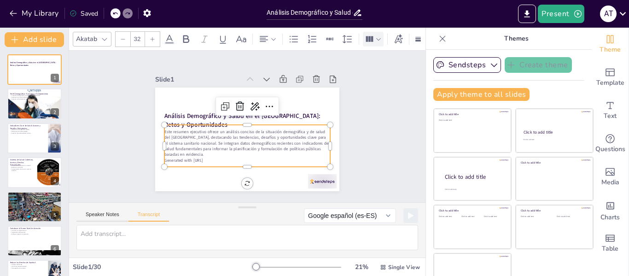
checkbox input "true"
